Goal: Download file/media

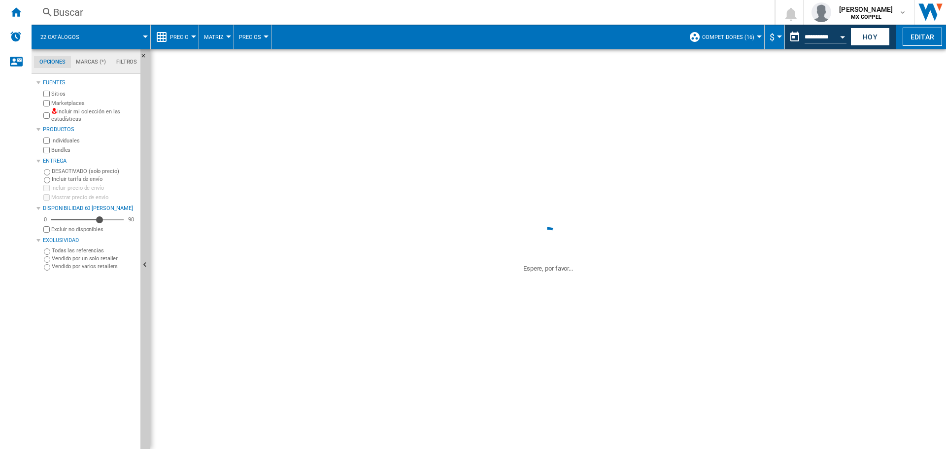
click at [836, 37] on button "Open calendar" at bounding box center [843, 36] width 18 height 18
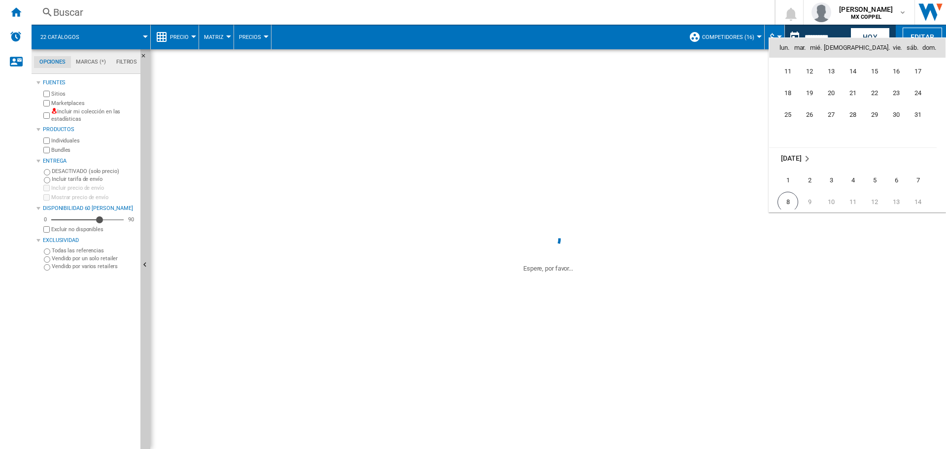
scroll to position [4604, 0]
click at [916, 130] on span "31" at bounding box center [918, 123] width 20 height 20
type input "**********"
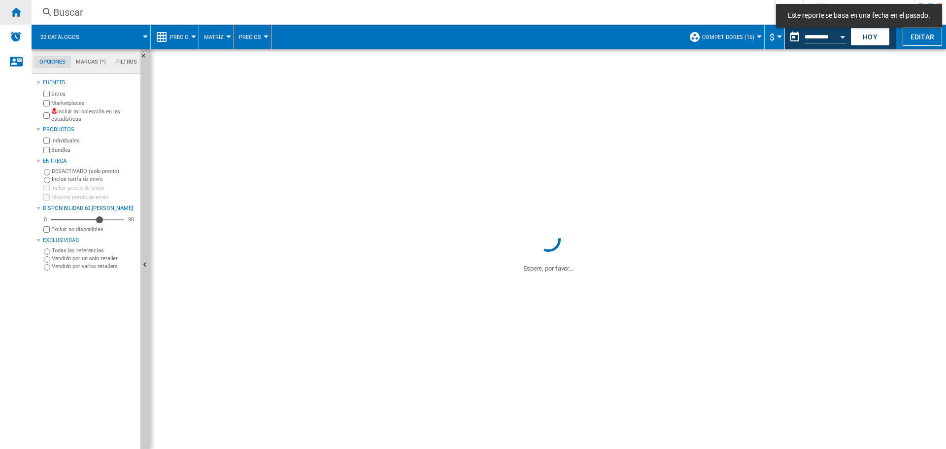
click at [20, 12] on ng-md-icon "Inicio" at bounding box center [16, 12] width 12 height 12
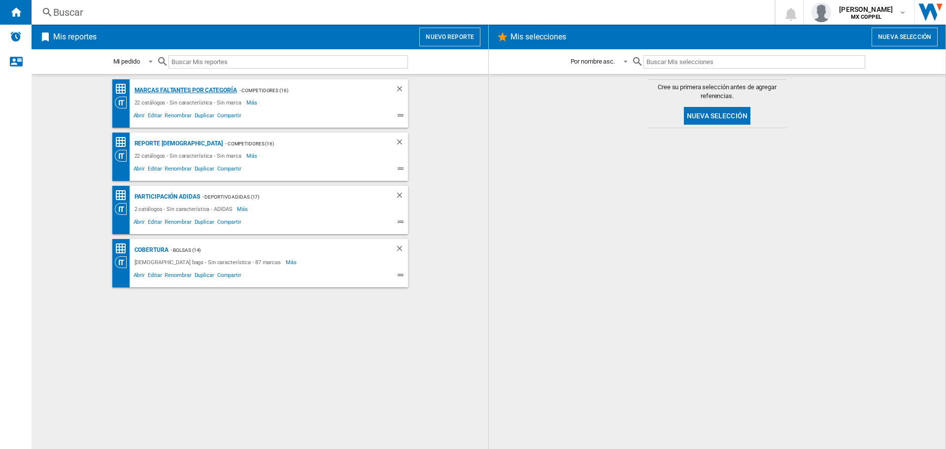
click at [180, 90] on div "Marcas faltantes por categoría" at bounding box center [184, 90] width 105 height 12
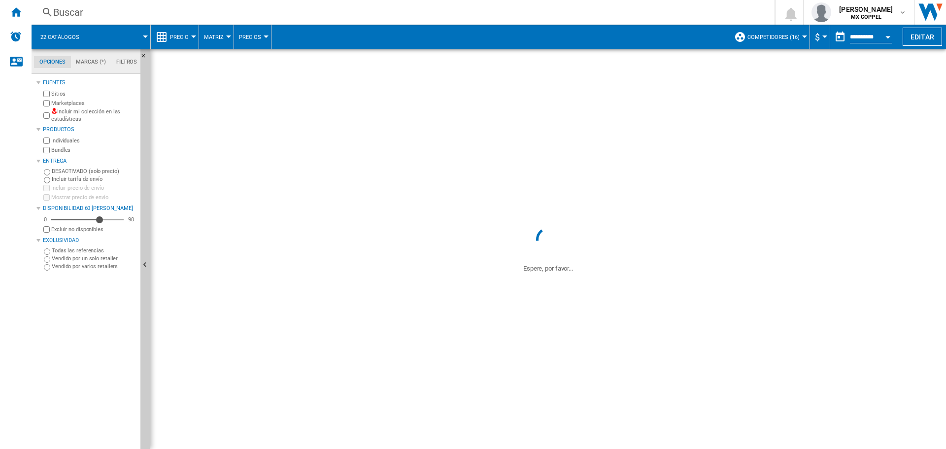
click at [857, 38] on input "**********" at bounding box center [871, 38] width 42 height 9
click at [892, 37] on button "Open calendar" at bounding box center [888, 36] width 18 height 18
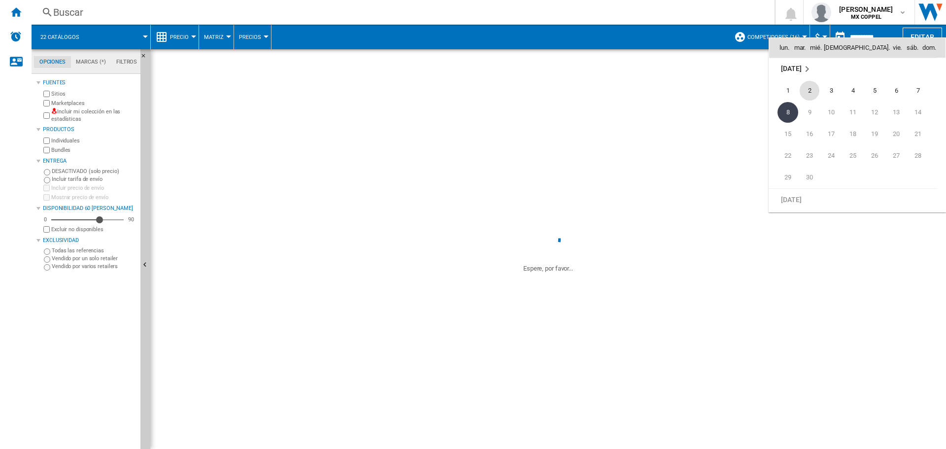
scroll to position [4652, 0]
click at [912, 74] on span "31" at bounding box center [918, 75] width 20 height 20
type input "**********"
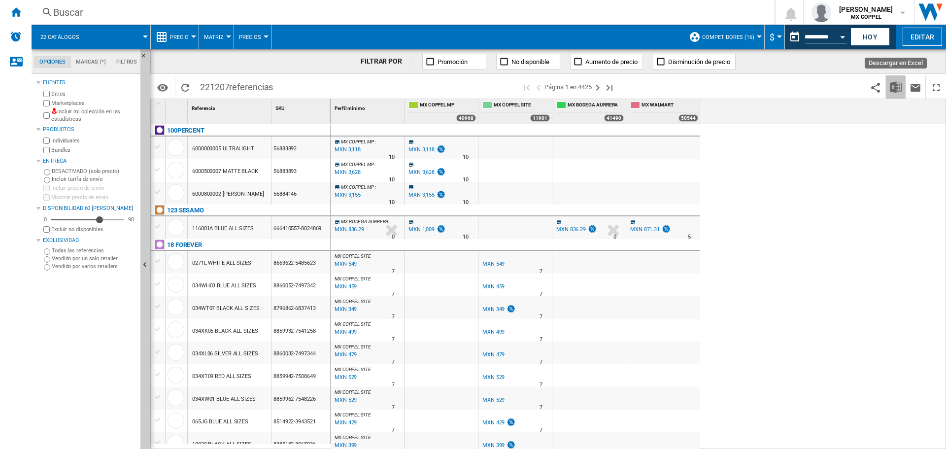
click at [894, 91] on img "Descargar en Excel" at bounding box center [896, 87] width 12 height 12
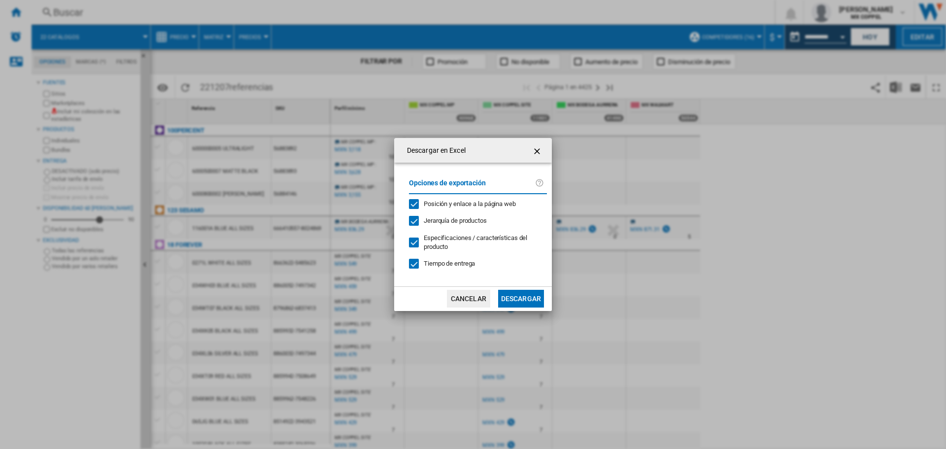
click at [455, 263] on span "Tiempo de entrega" at bounding box center [449, 263] width 51 height 7
click at [491, 236] on span "Especificaciones / características del producto" at bounding box center [475, 242] width 103 height 16
click at [493, 239] on span "Especificaciones / características del producto" at bounding box center [475, 242] width 103 height 16
click at [475, 262] on span "Tiempo de entrega" at bounding box center [449, 263] width 51 height 7
click at [518, 298] on button "Descargar" at bounding box center [521, 299] width 46 height 18
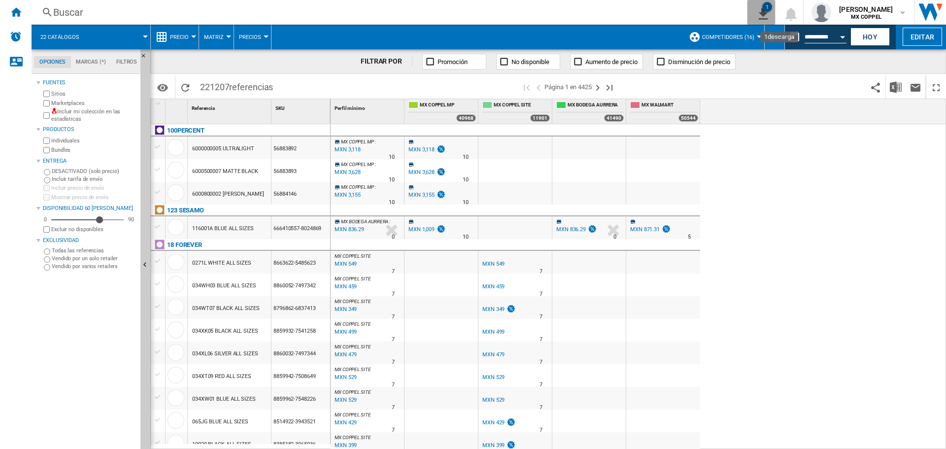
click at [768, 11] on div "1" at bounding box center [767, 7] width 10 height 10
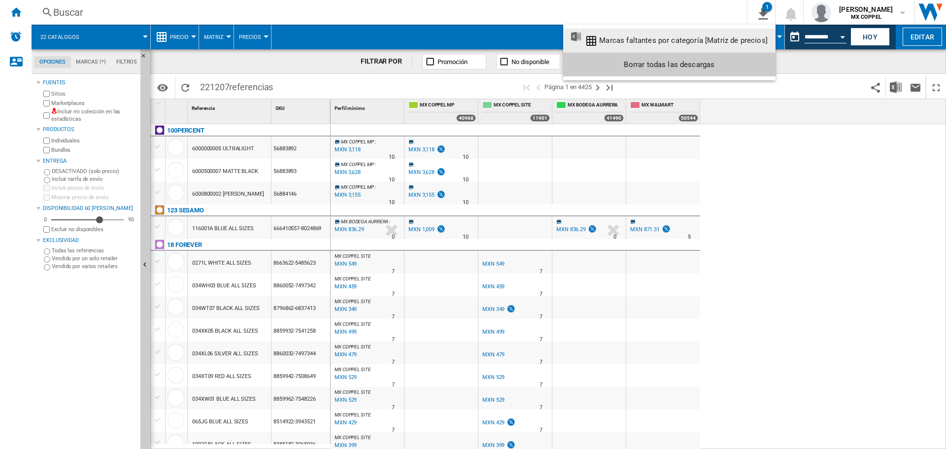
click at [822, 103] on md-backdrop at bounding box center [473, 224] width 946 height 449
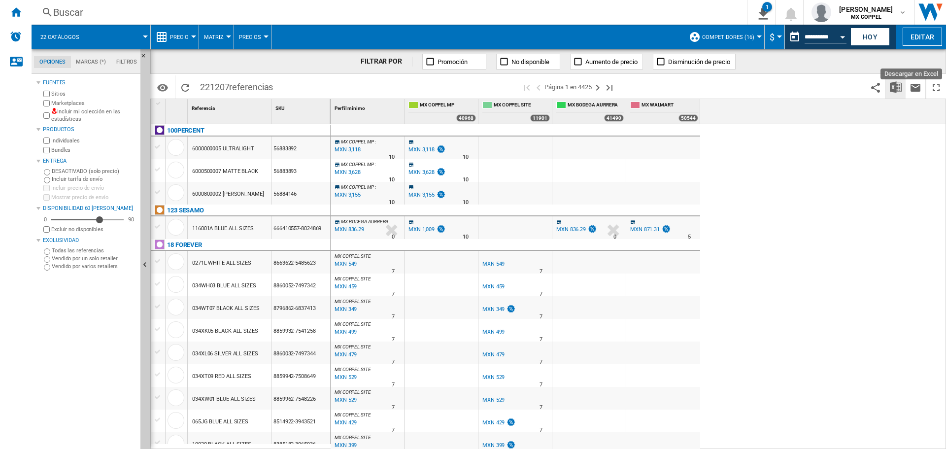
click at [896, 91] on img "Descargar en Excel" at bounding box center [896, 87] width 12 height 12
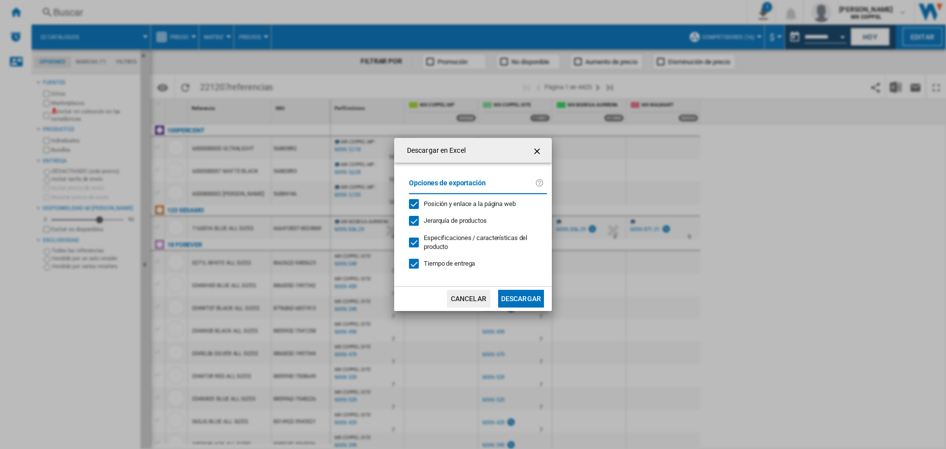
click at [450, 266] on span "Tiempo de entrega" at bounding box center [449, 263] width 51 height 7
click at [435, 242] on span "Especificaciones / características del producto" at bounding box center [475, 242] width 103 height 16
click at [480, 203] on span "Posición y enlace a la página web" at bounding box center [470, 203] width 92 height 7
click at [532, 299] on button "Descargar" at bounding box center [521, 299] width 46 height 18
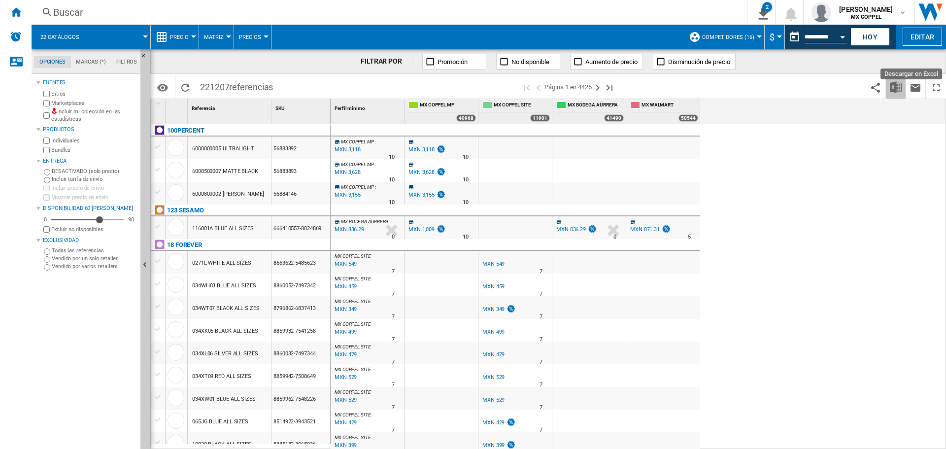
click at [891, 90] on img "Descargar en Excel" at bounding box center [896, 87] width 12 height 12
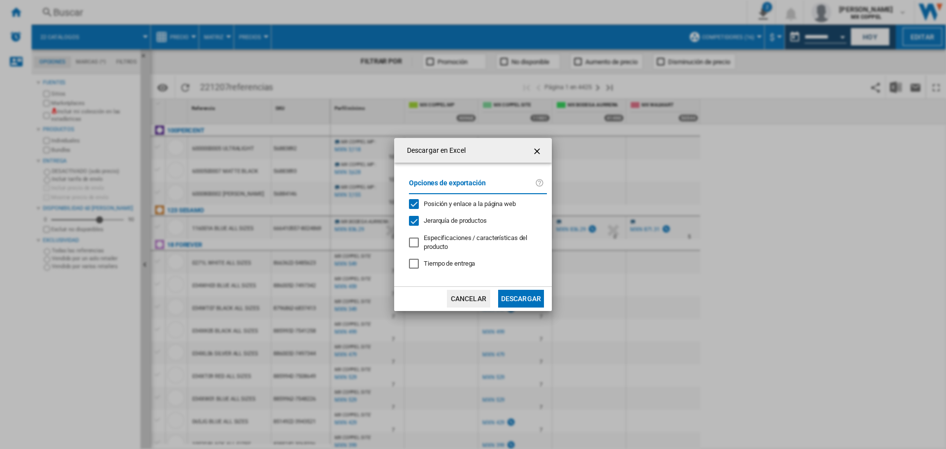
click at [773, 200] on div "Descargar en Excel Opciones de exportación Posición y enlace a la página web Je…" at bounding box center [473, 224] width 946 height 449
click at [539, 154] on ng-md-icon "getI18NText('BUTTONS.CLOSE_DIALOG')" at bounding box center [538, 151] width 12 height 12
